Goal: Information Seeking & Learning: Learn about a topic

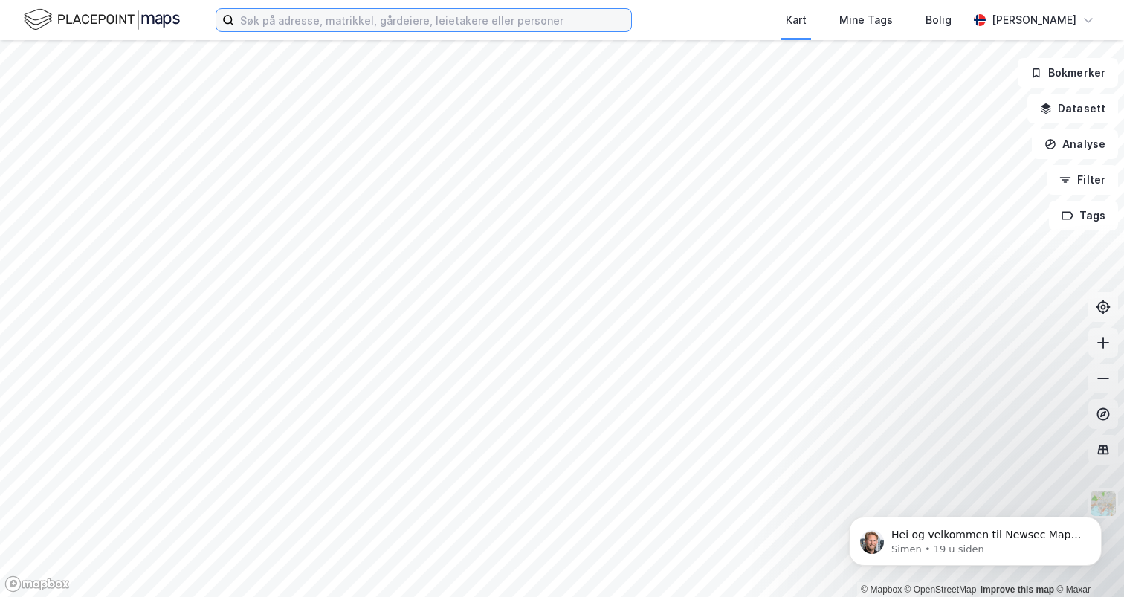
click at [399, 29] on input at bounding box center [432, 20] width 397 height 22
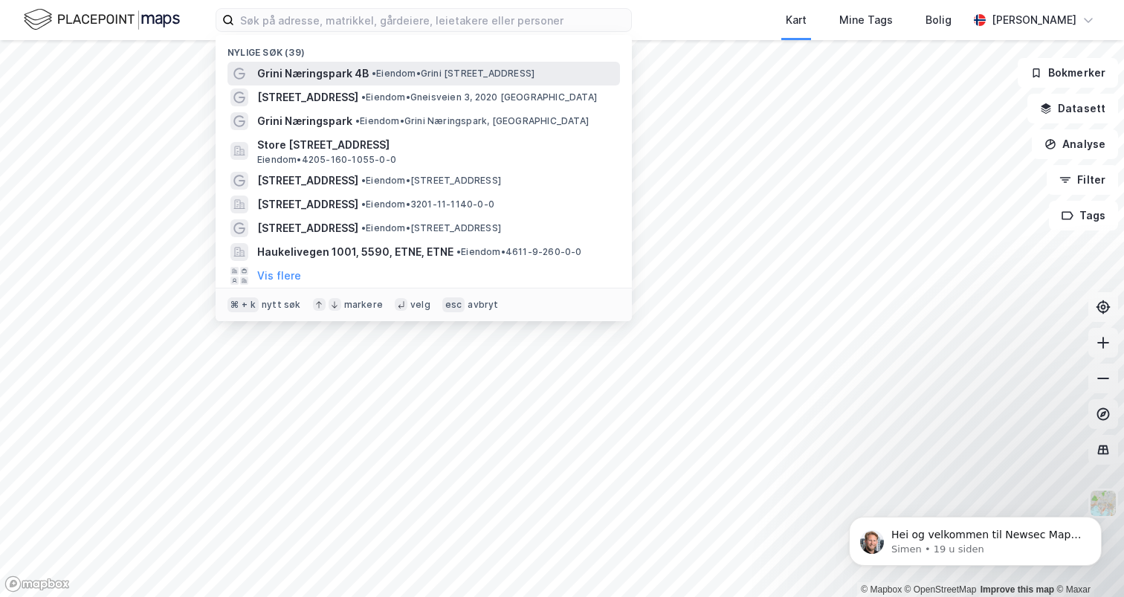
click at [304, 79] on span "Grini Næringspark 4B" at bounding box center [313, 74] width 112 height 18
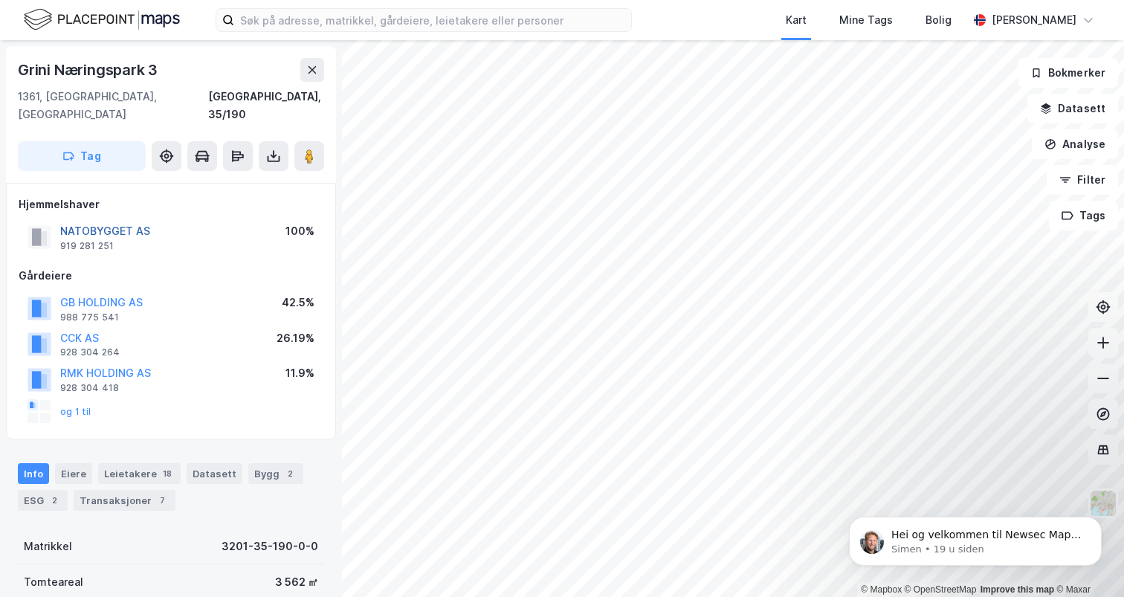
click at [0, 0] on button "NATOBYGGET AS" at bounding box center [0, 0] width 0 height 0
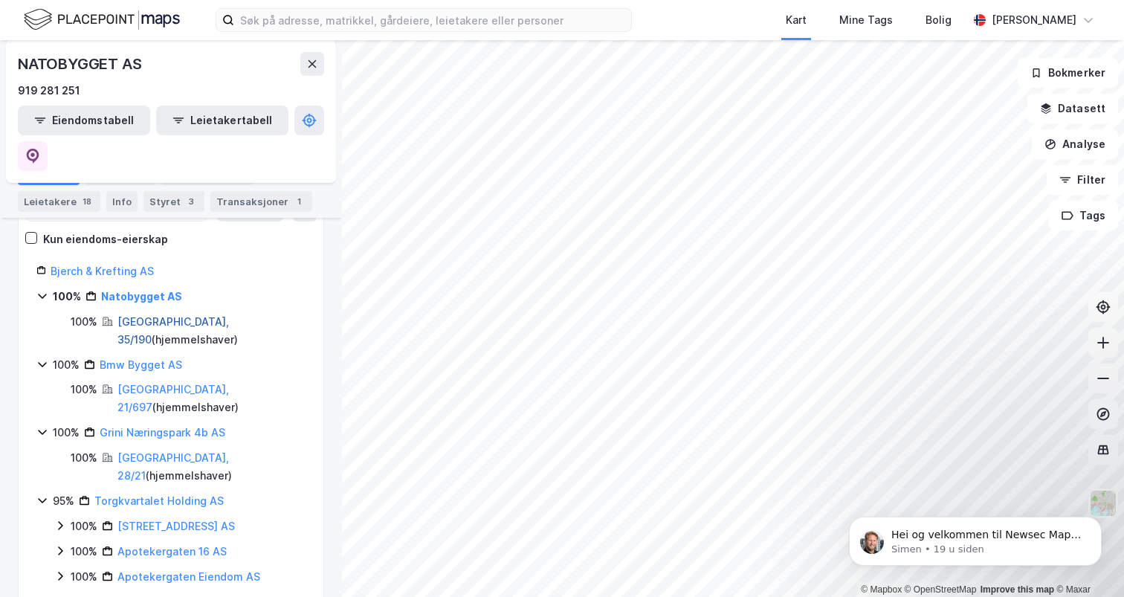
scroll to position [212, 0]
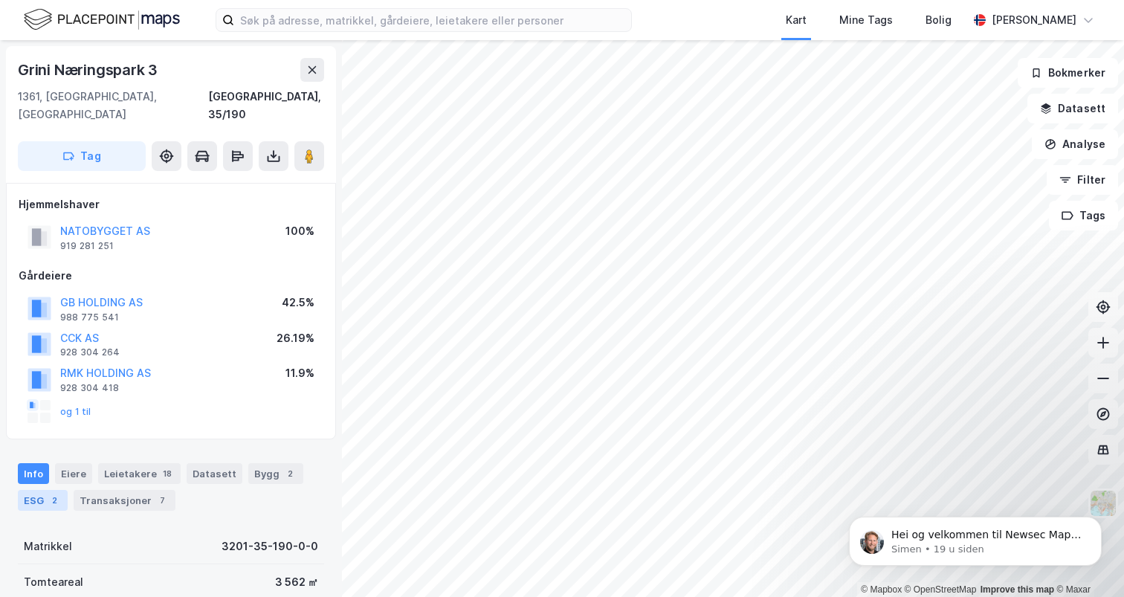
click at [47, 490] on div "ESG 2" at bounding box center [43, 500] width 50 height 21
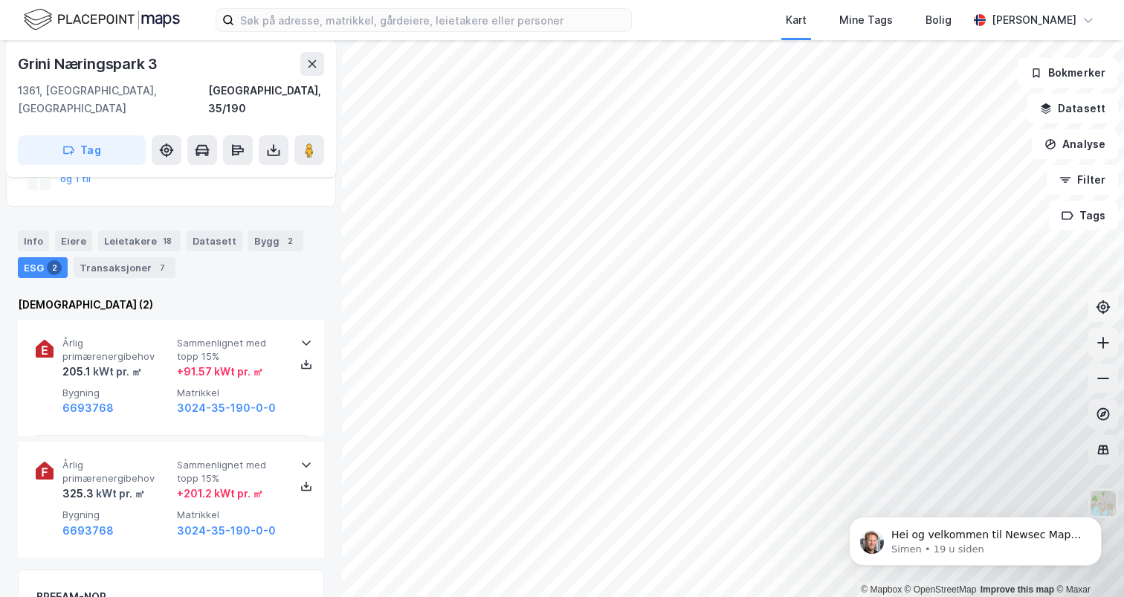
scroll to position [236, 0]
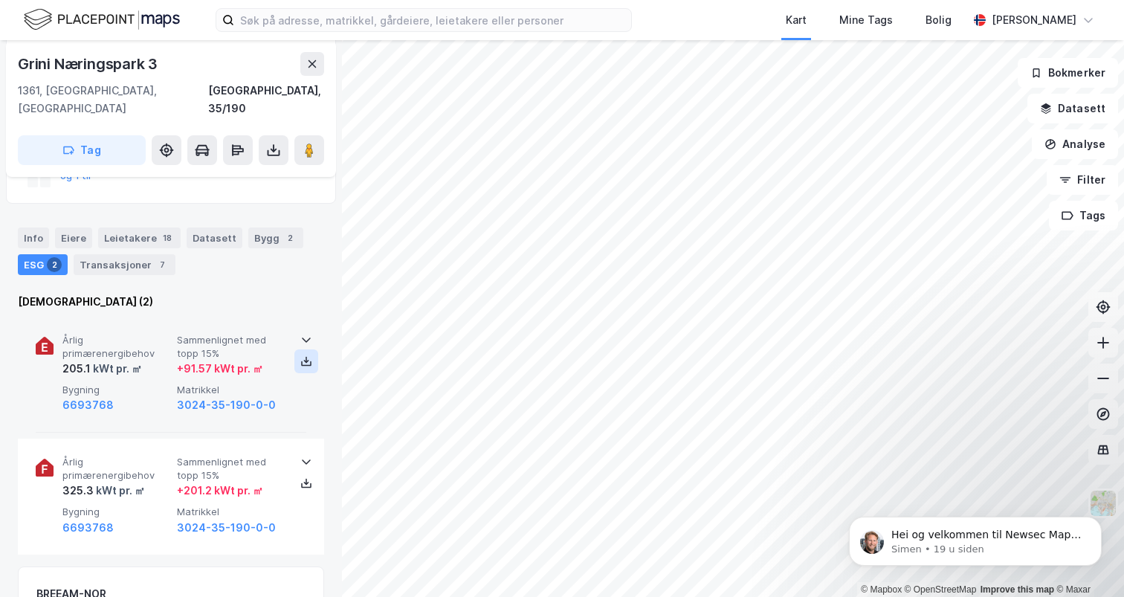
click at [306, 361] on icon at bounding box center [306, 363] width 10 height 5
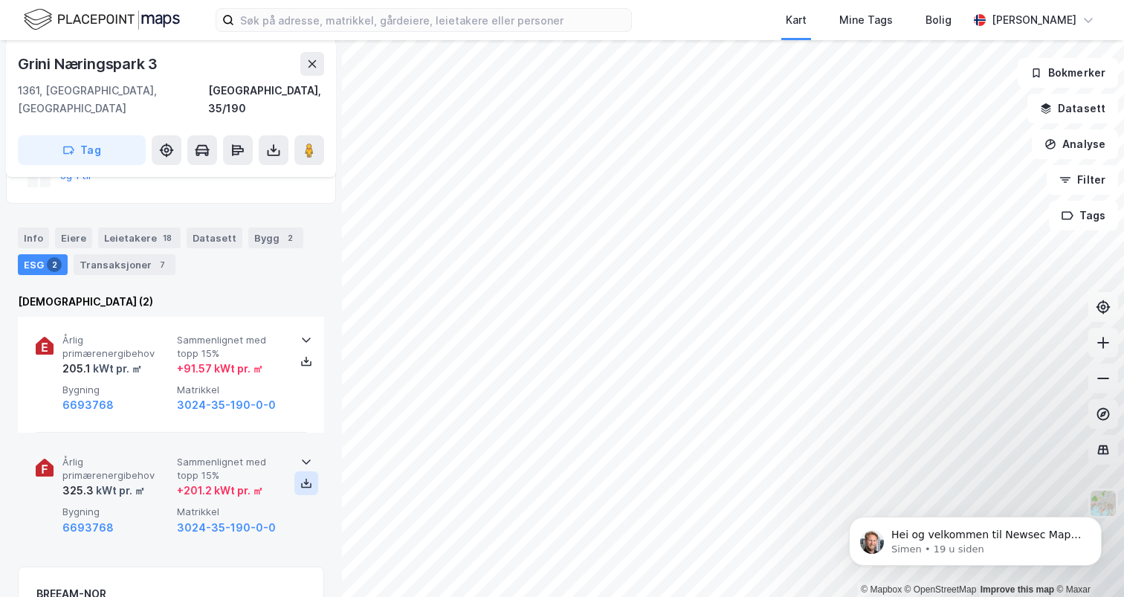
click at [301, 477] on icon at bounding box center [306, 483] width 12 height 12
